Goal: Book appointment/travel/reservation

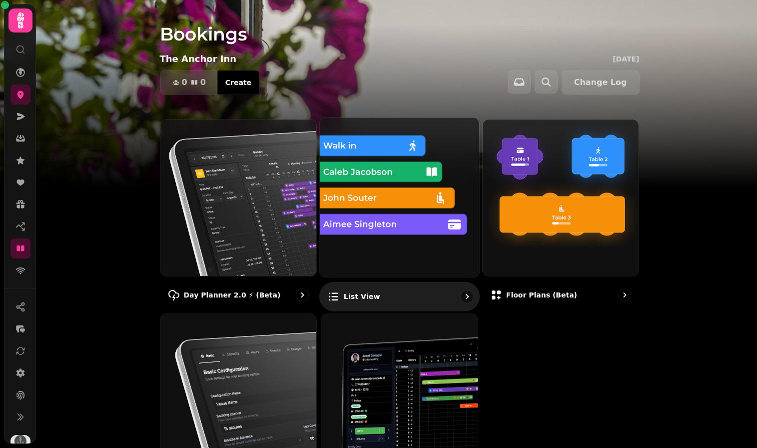
click at [434, 201] on img at bounding box center [399, 196] width 175 height 175
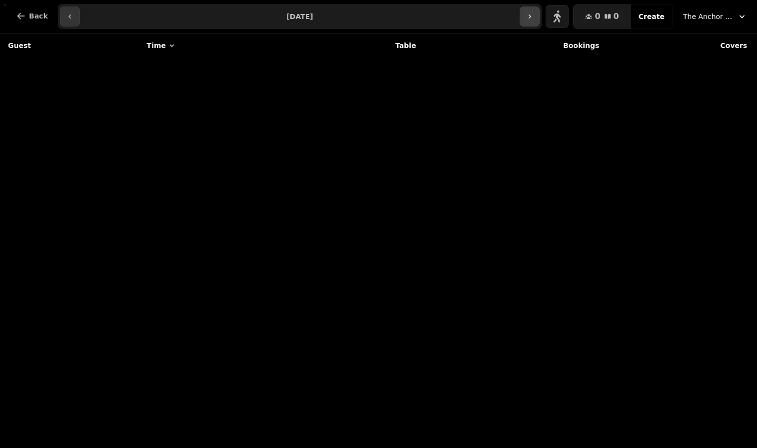
click at [531, 16] on icon "button" at bounding box center [530, 16] width 2 height 4
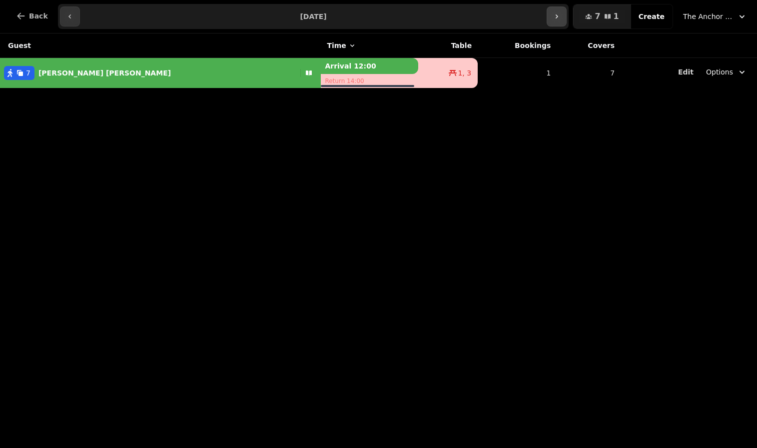
click at [561, 15] on icon "button" at bounding box center [557, 16] width 8 height 8
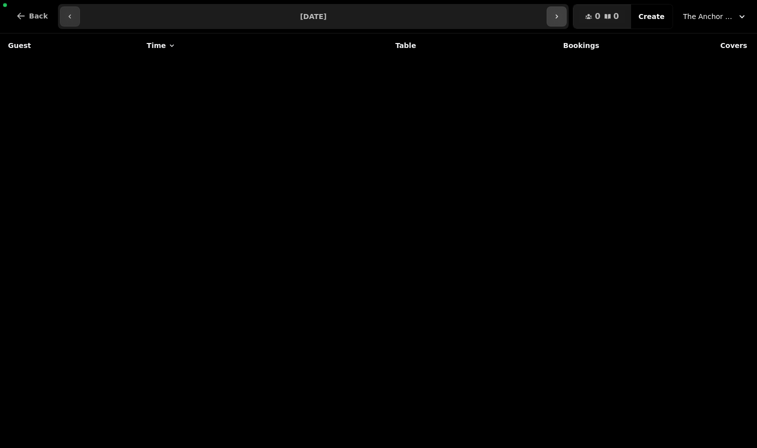
click at [561, 15] on icon "button" at bounding box center [557, 16] width 8 height 8
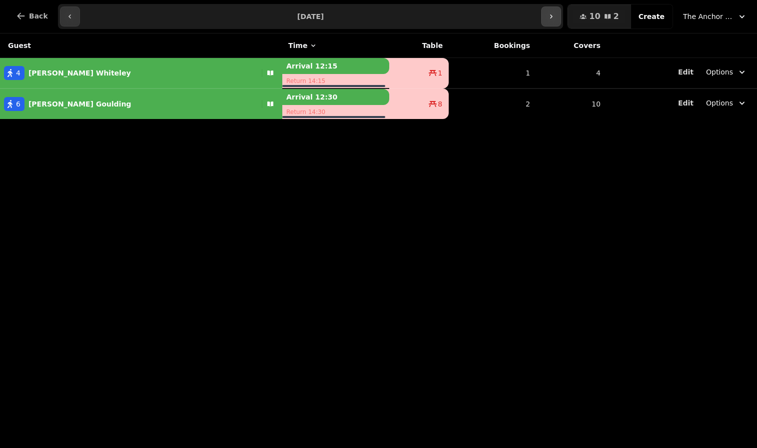
click at [561, 15] on button "button" at bounding box center [551, 16] width 20 height 20
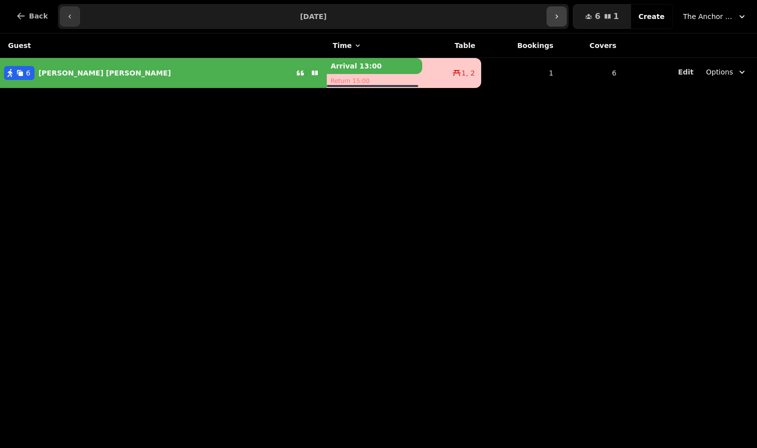
click at [561, 15] on icon "button" at bounding box center [557, 16] width 8 height 8
type input "**********"
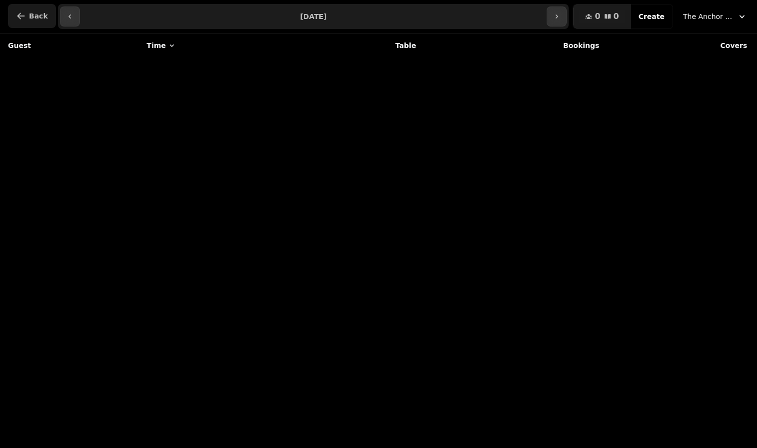
click at [28, 16] on button "Back" at bounding box center [32, 16] width 48 height 24
